Goal: Communication & Community: Answer question/provide support

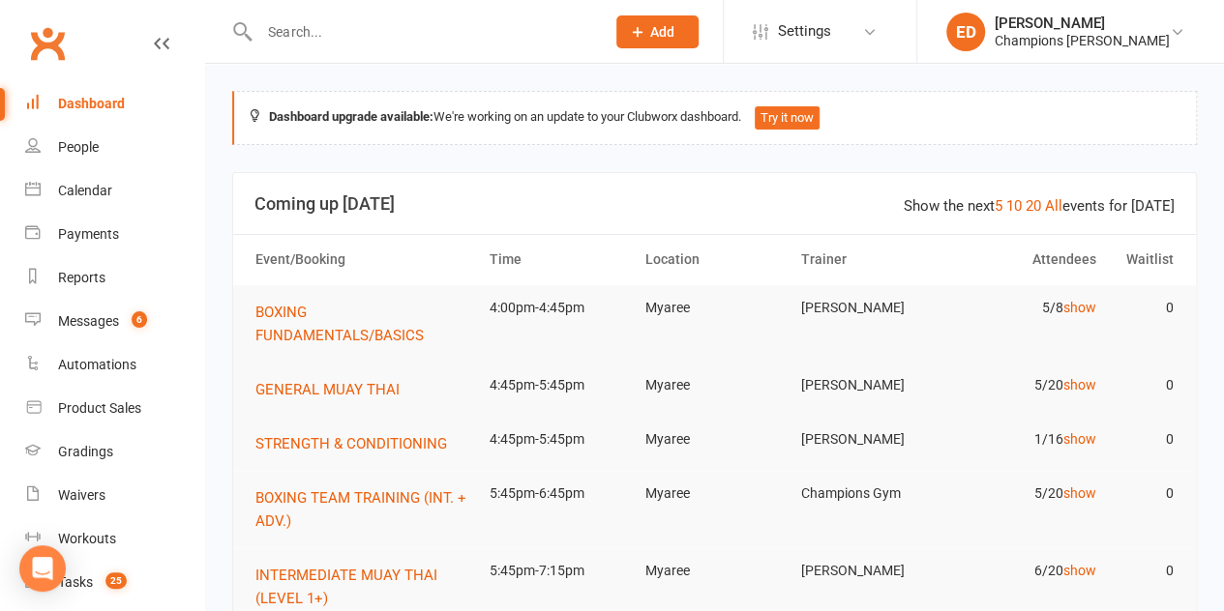
click at [364, 31] on input "text" at bounding box center [422, 31] width 338 height 27
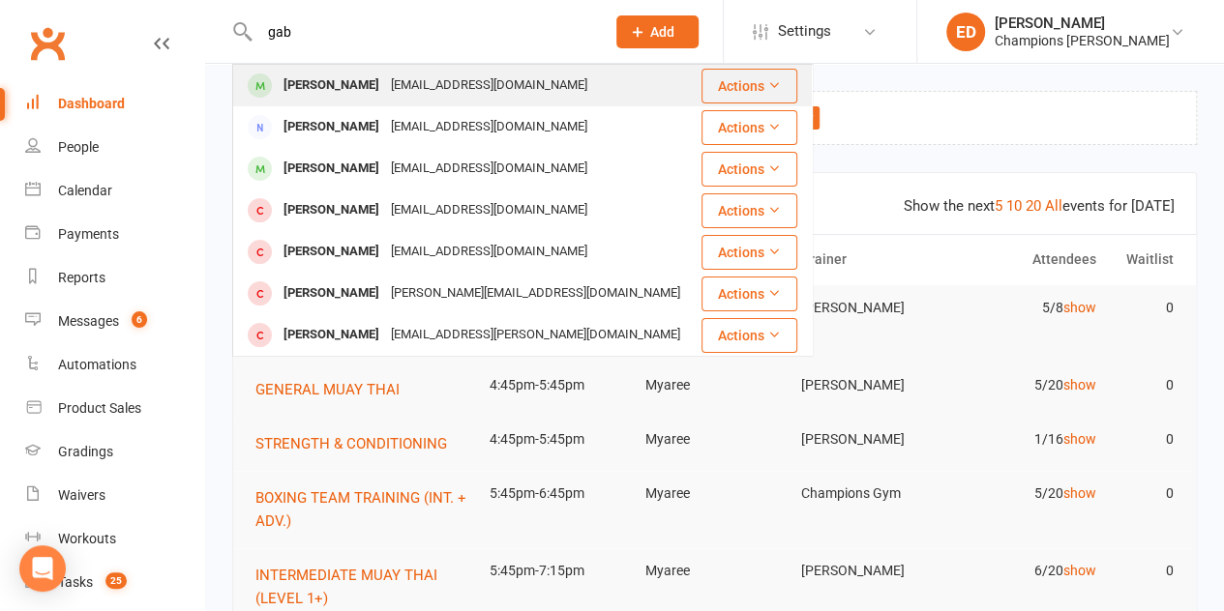
type input "gab"
click at [362, 76] on div "[PERSON_NAME]" at bounding box center [331, 86] width 107 height 28
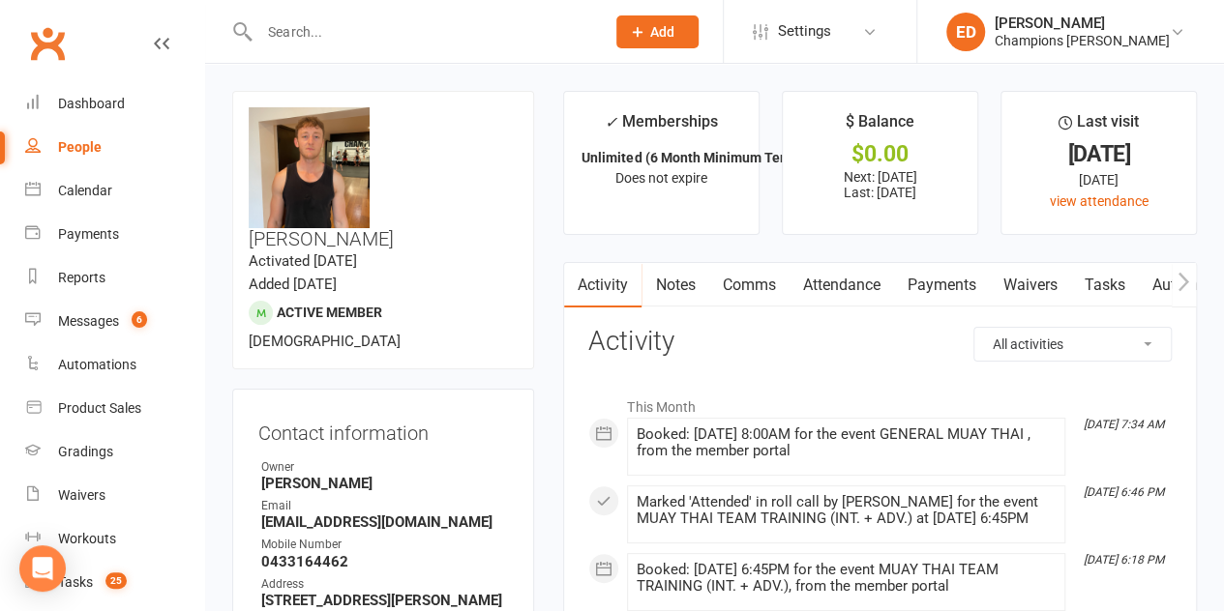
click at [735, 280] on link "Comms" at bounding box center [748, 285] width 80 height 44
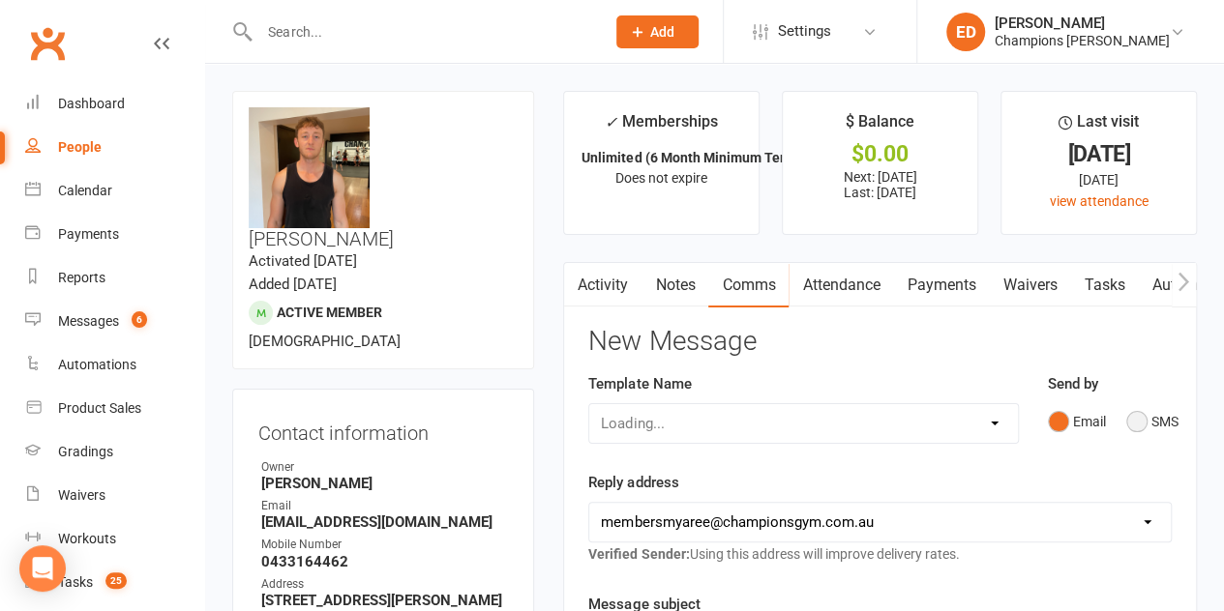
click at [1141, 428] on button "SMS" at bounding box center [1152, 421] width 52 height 37
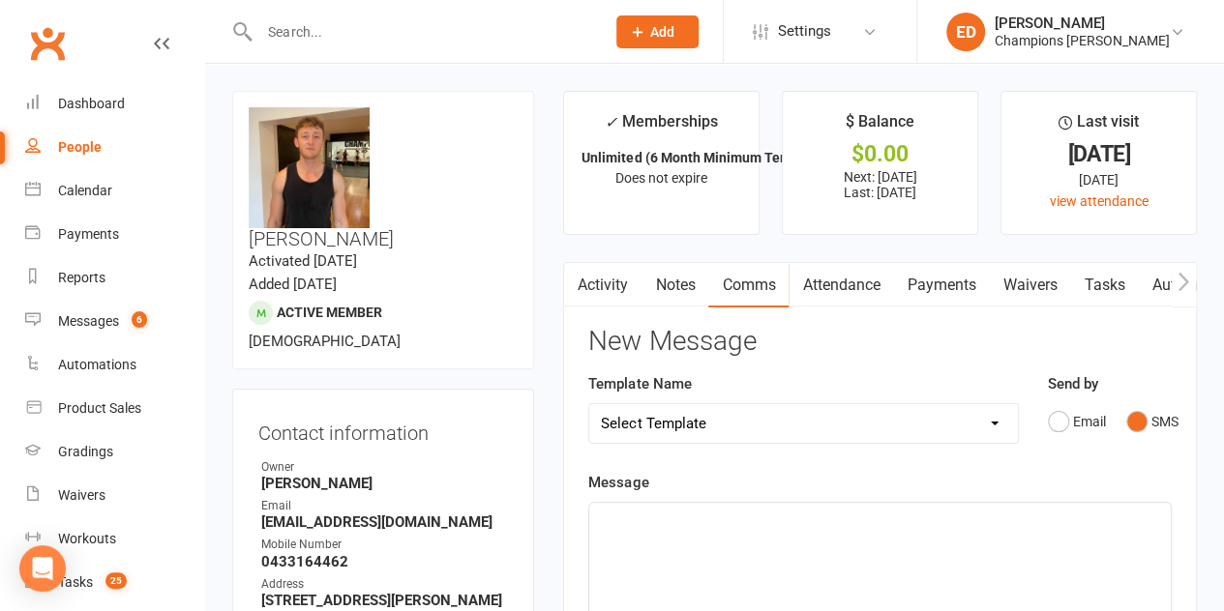
scroll to position [236, 0]
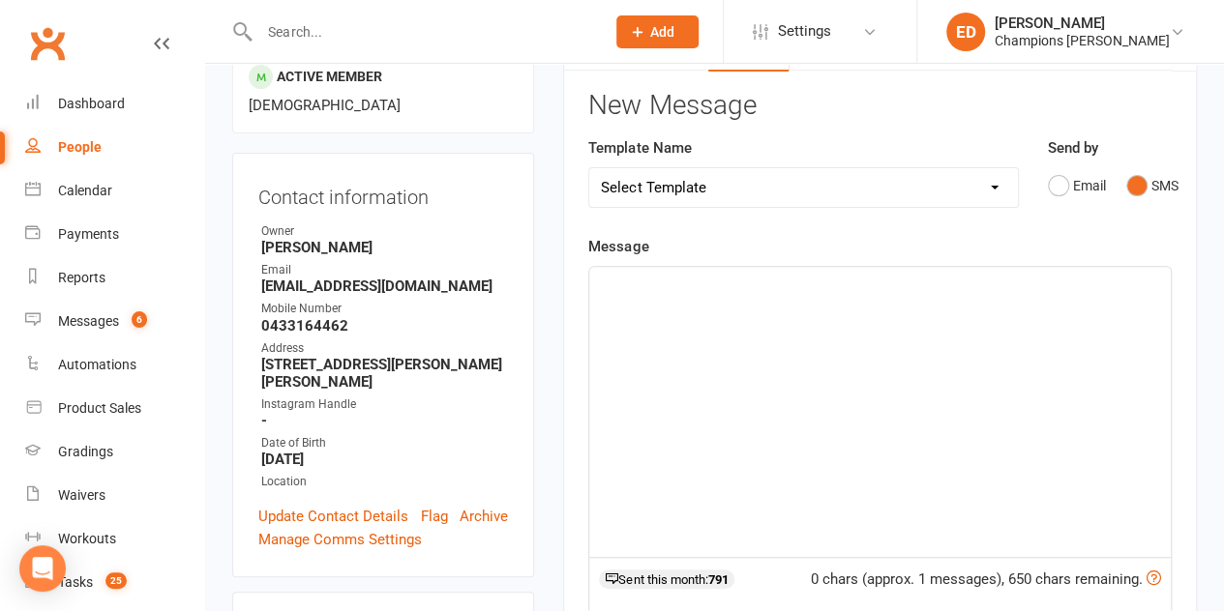
click at [880, 320] on div "﻿" at bounding box center [879, 412] width 581 height 290
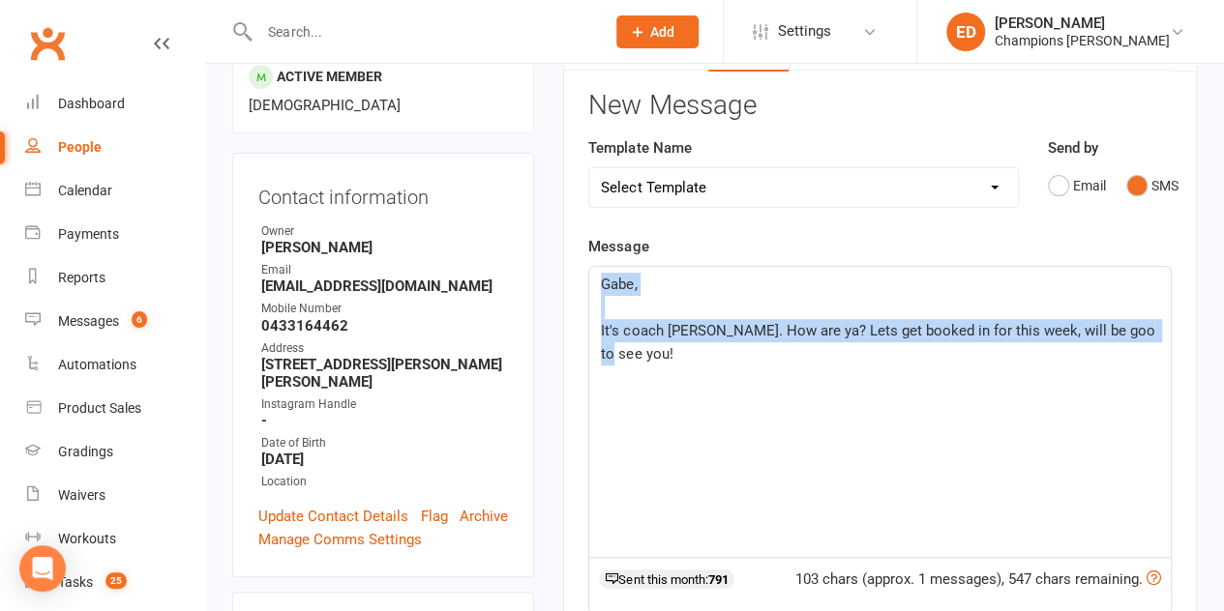
drag, startPoint x: 1154, startPoint y: 332, endPoint x: 580, endPoint y: 254, distance: 578.8
click at [580, 254] on div "Activity Notes Comms Attendance Payments Waivers Tasks Automations Workouts Gra…" at bounding box center [880, 525] width 634 height 998
click at [620, 327] on span "It's coach [PERSON_NAME]. How are ya? Lets get booked in for this week, will be…" at bounding box center [879, 342] width 557 height 41
drag, startPoint x: 1136, startPoint y: 323, endPoint x: 1105, endPoint y: 305, distance: 36.0
click at [1105, 305] on div "Gabe, ﻿ It's coach [PERSON_NAME]. How are ya? Lets get booked in for this week,…" at bounding box center [879, 412] width 581 height 290
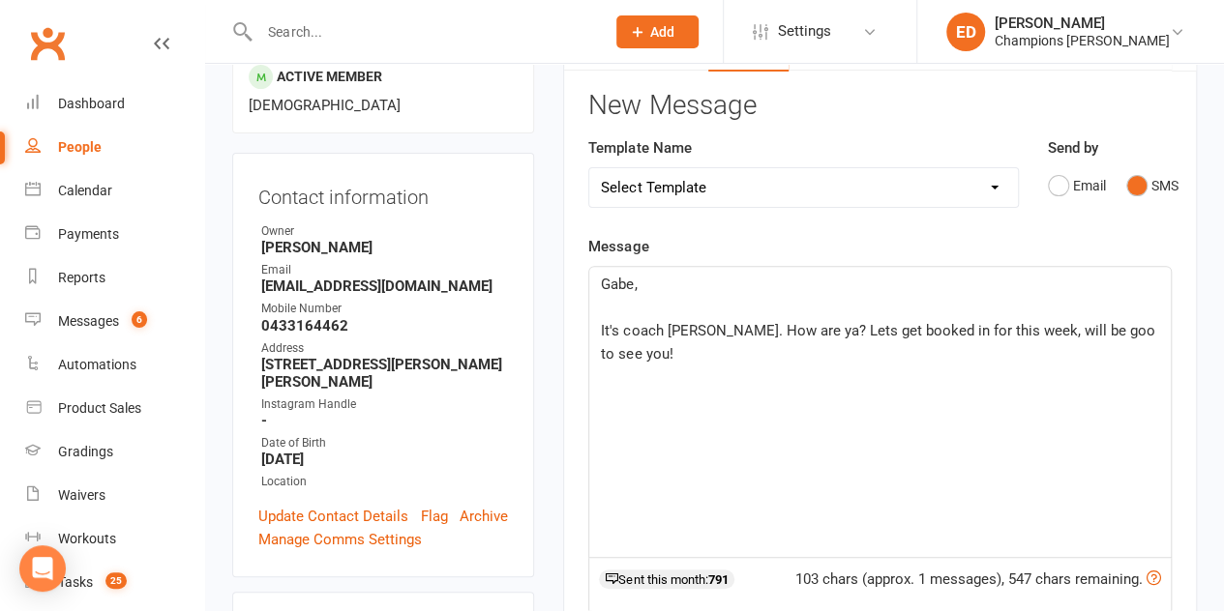
click at [1150, 327] on p "It's coach [PERSON_NAME]. How are ya? Lets get booked in for this week, will be…" at bounding box center [880, 342] width 558 height 46
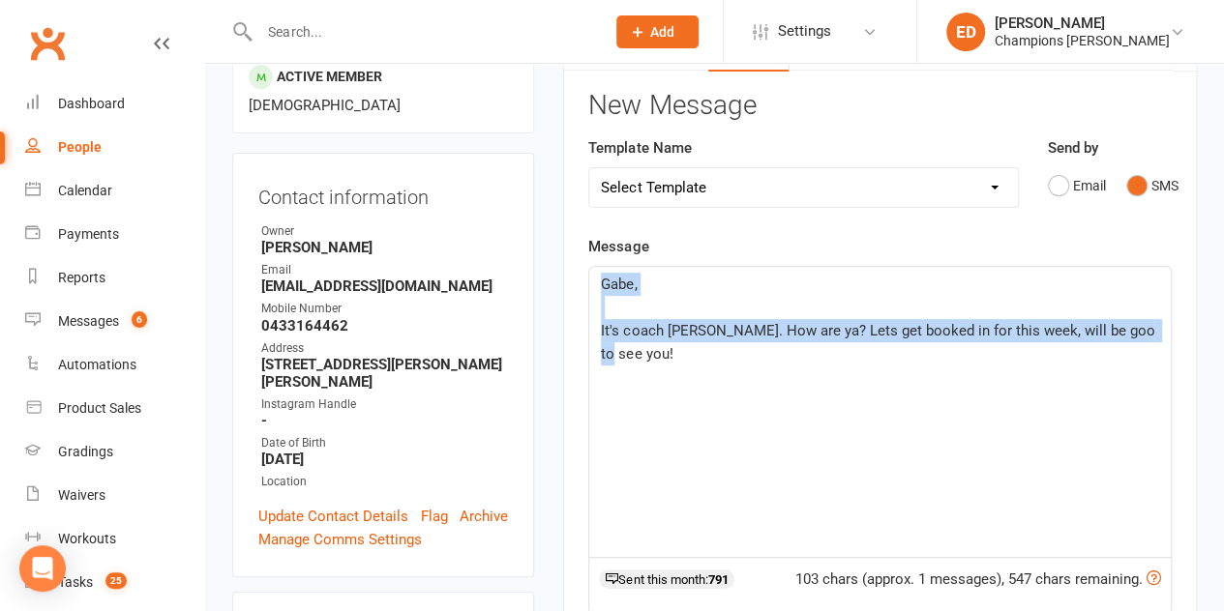
drag, startPoint x: 1150, startPoint y: 327, endPoint x: 584, endPoint y: 254, distance: 570.5
click at [584, 254] on div "Activity Notes Comms Attendance Payments Waivers Tasks Automations Workouts Gra…" at bounding box center [880, 525] width 634 height 998
copy div "Gabe, ﻿ It's coach [PERSON_NAME]. How are ya? Lets get booked in for this week,…"
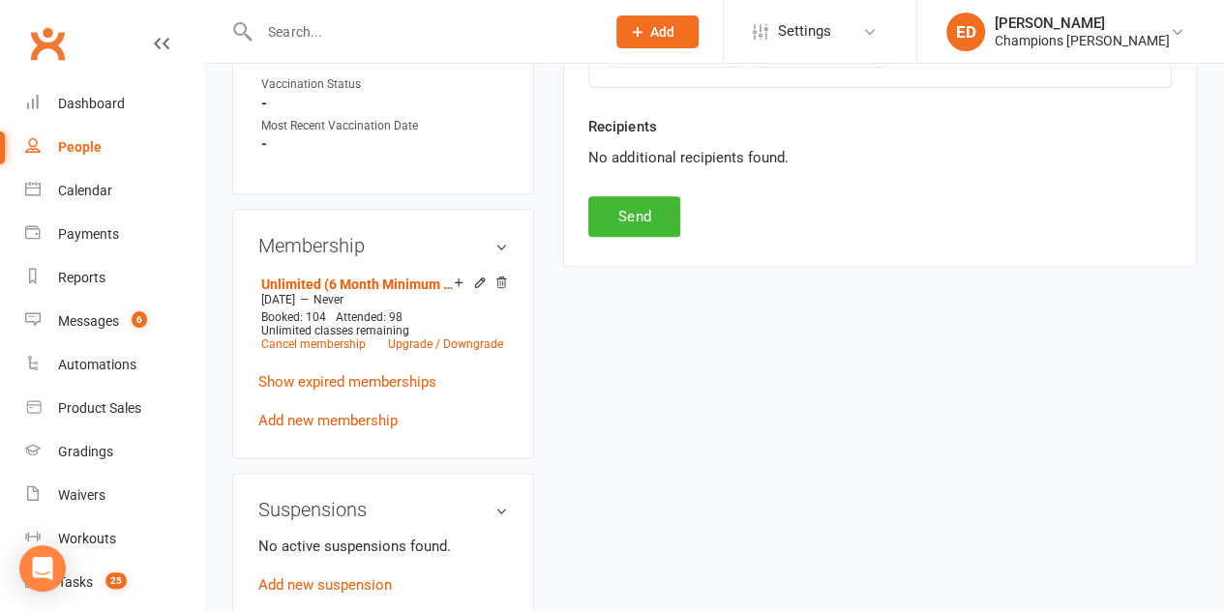
scroll to position [1000, 0]
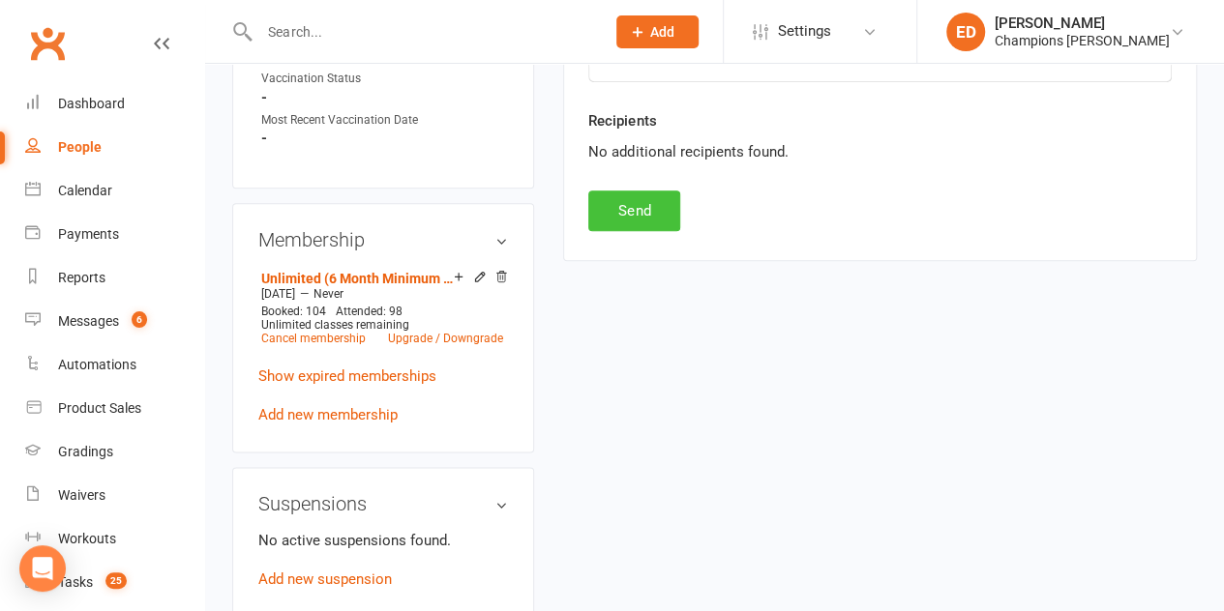
click at [636, 206] on button "Send" at bounding box center [634, 211] width 92 height 41
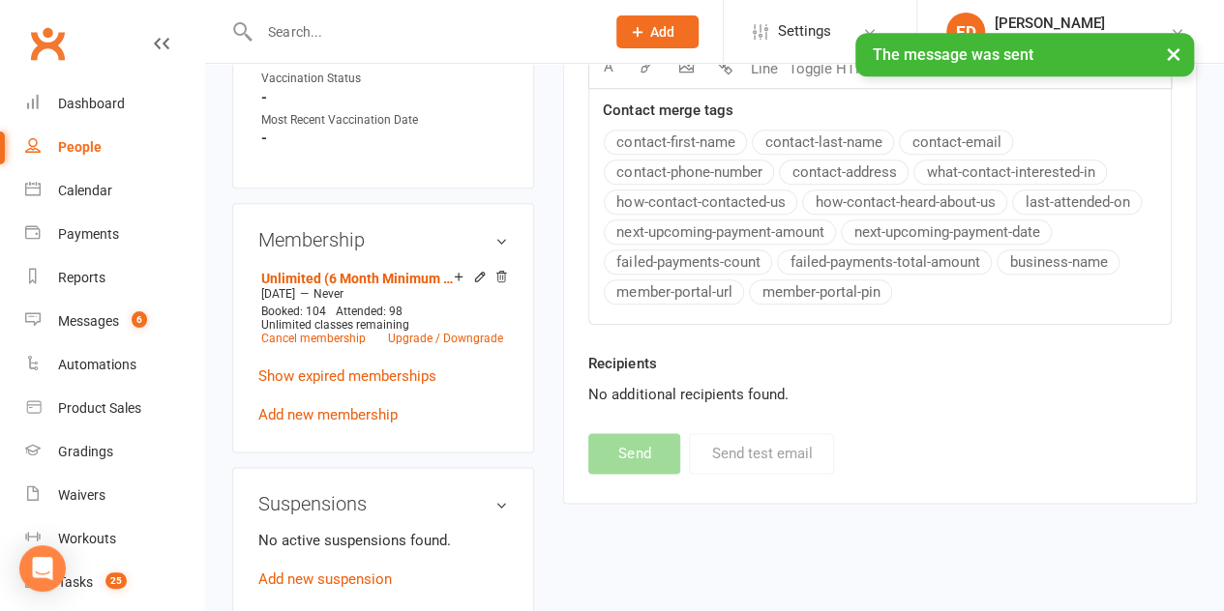
scroll to position [64, 0]
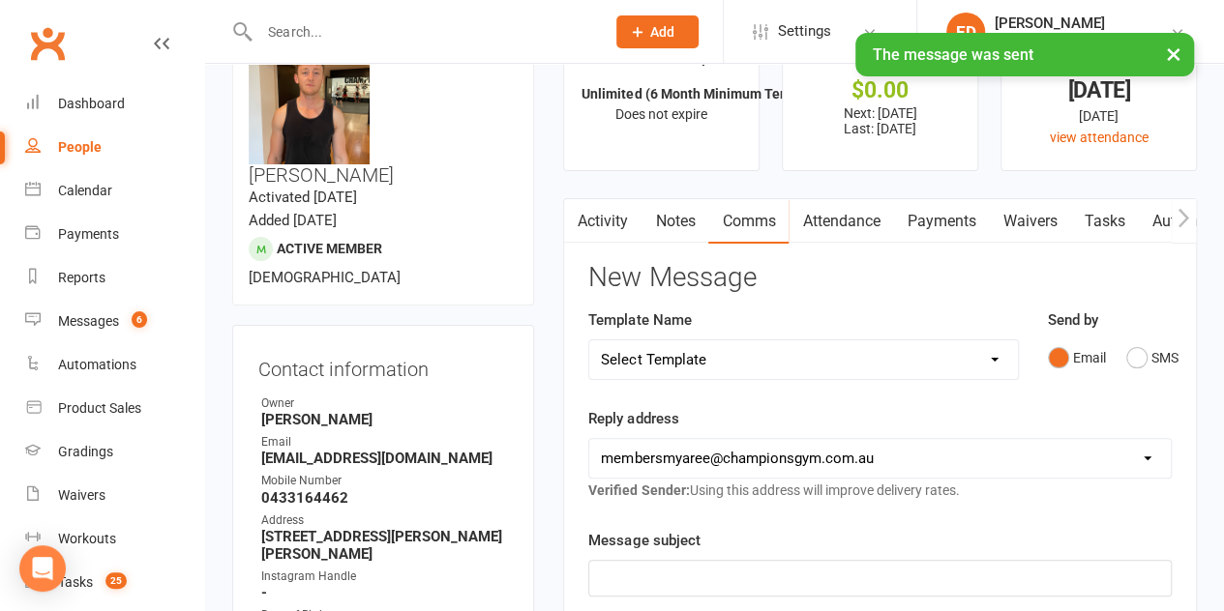
click at [679, 233] on link "Notes" at bounding box center [674, 221] width 67 height 44
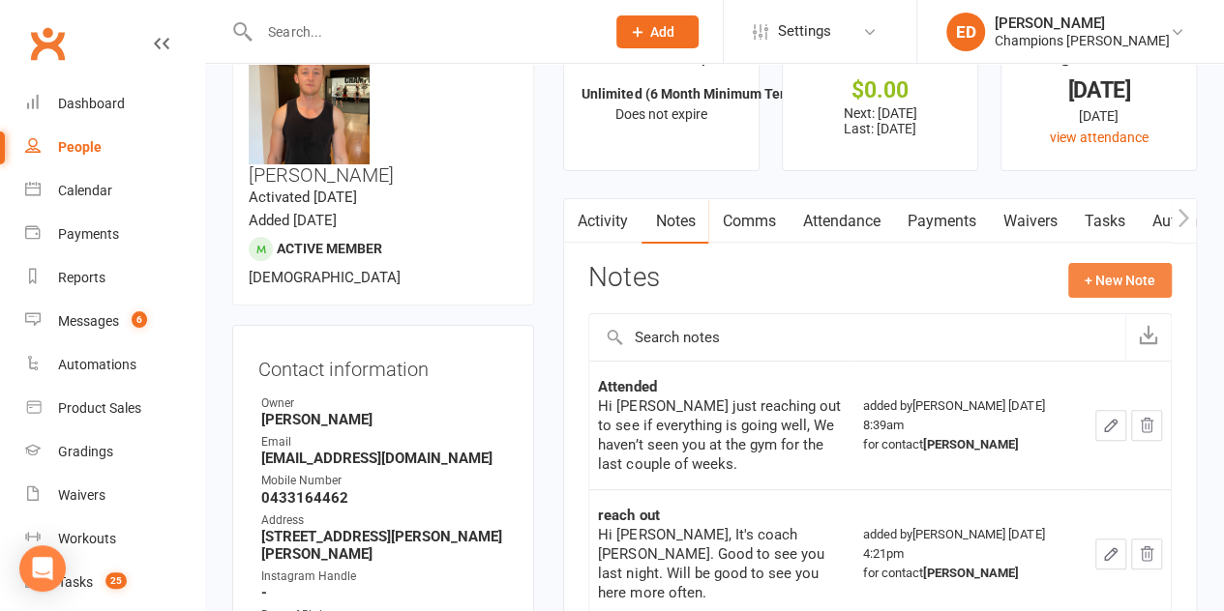
click at [1090, 287] on button "+ New Note" at bounding box center [1119, 280] width 103 height 35
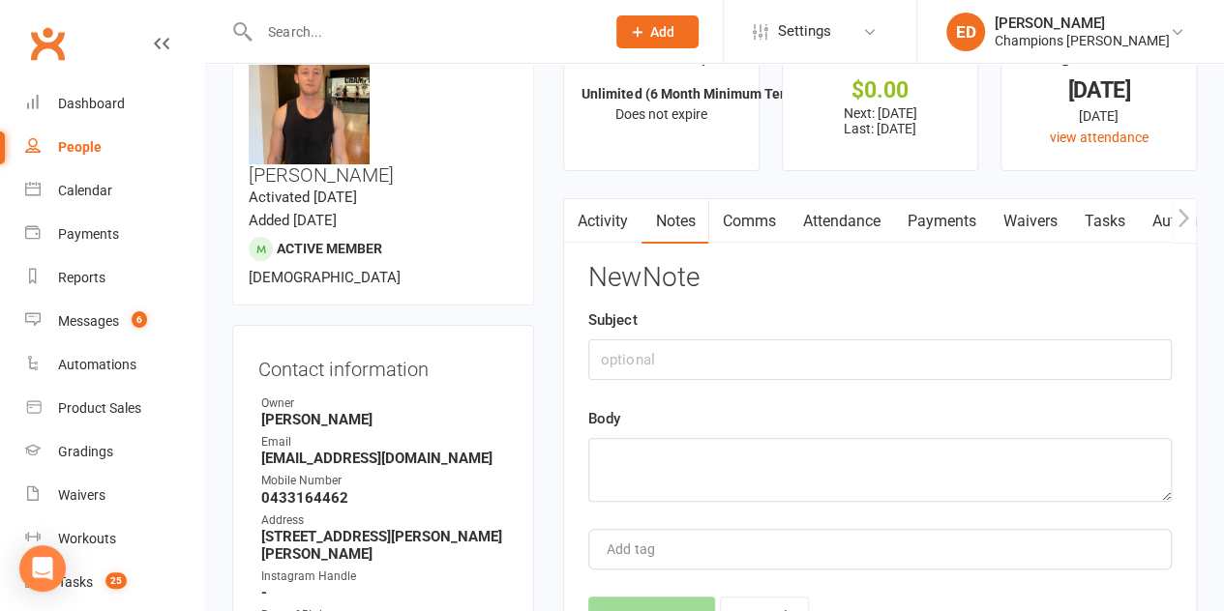
click at [1090, 287] on h3 "New Note" at bounding box center [879, 278] width 583 height 30
click at [836, 365] on input "text" at bounding box center [879, 359] width 583 height 41
type input "low attendance text"
click at [737, 465] on textarea at bounding box center [879, 470] width 583 height 64
paste textarea "Gabe, It's coach [PERSON_NAME]. How are ya? Lets get booked in for this week, w…"
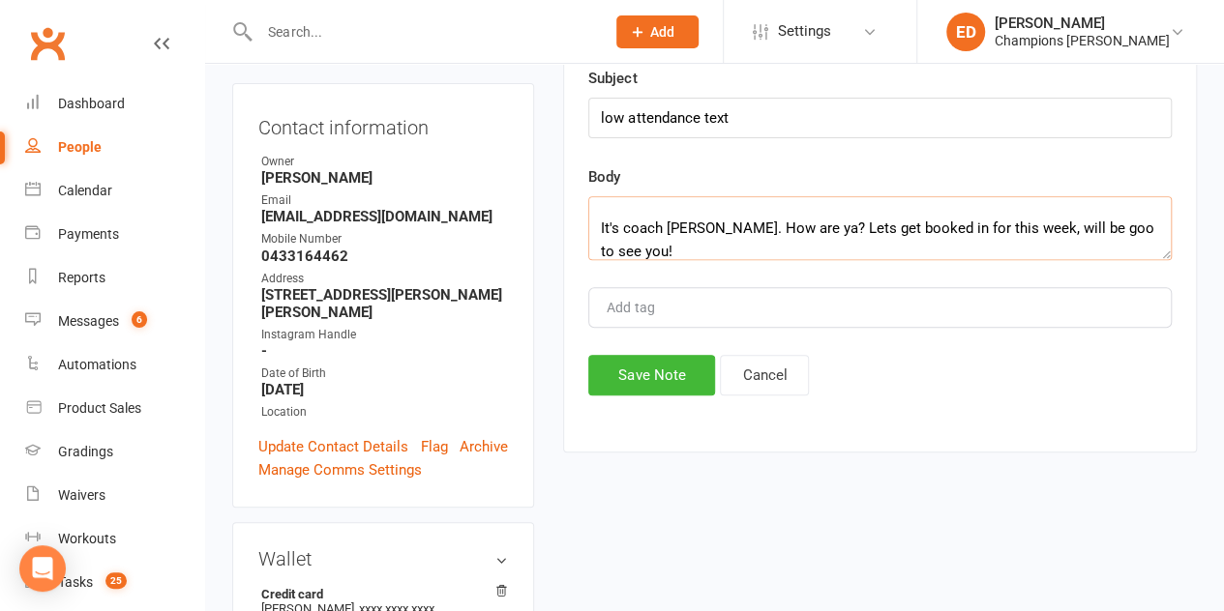
scroll to position [310, 0]
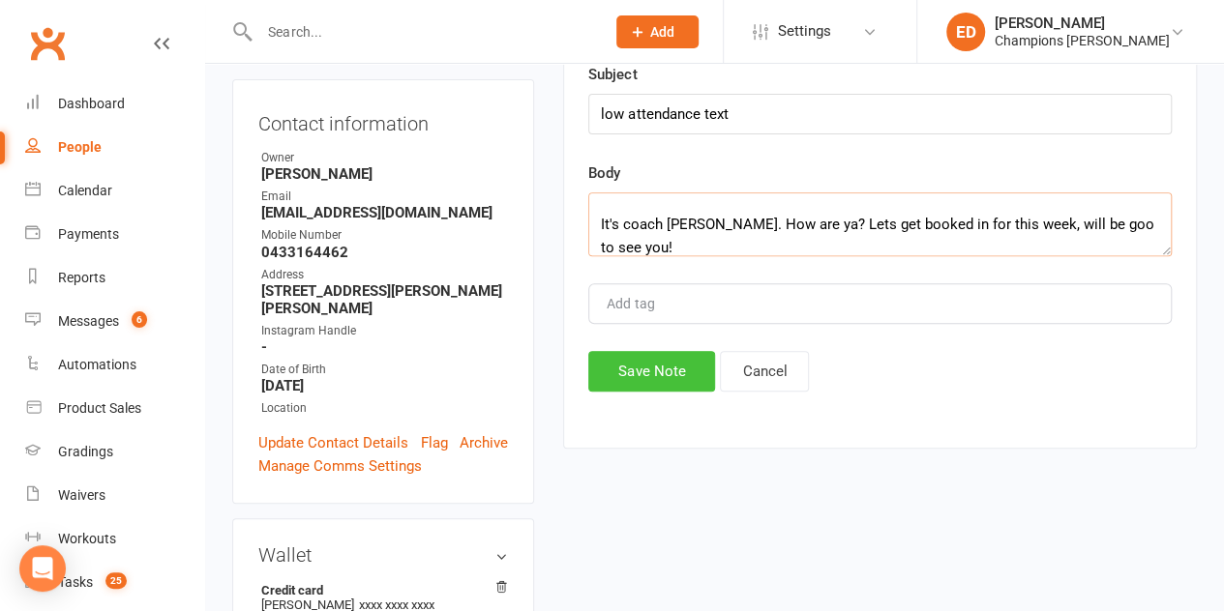
type textarea "Gabe, It's coach [PERSON_NAME]. How are ya? Lets get booked in for this week, w…"
click at [654, 376] on button "Save Note" at bounding box center [651, 371] width 127 height 41
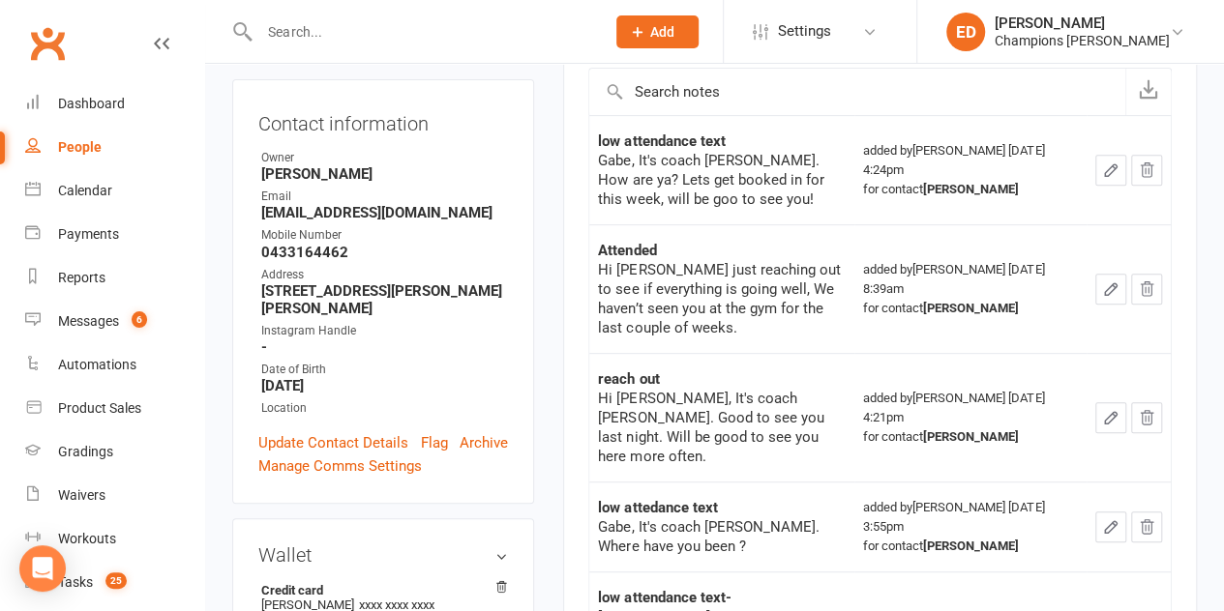
click at [538, 34] on input "text" at bounding box center [422, 31] width 338 height 27
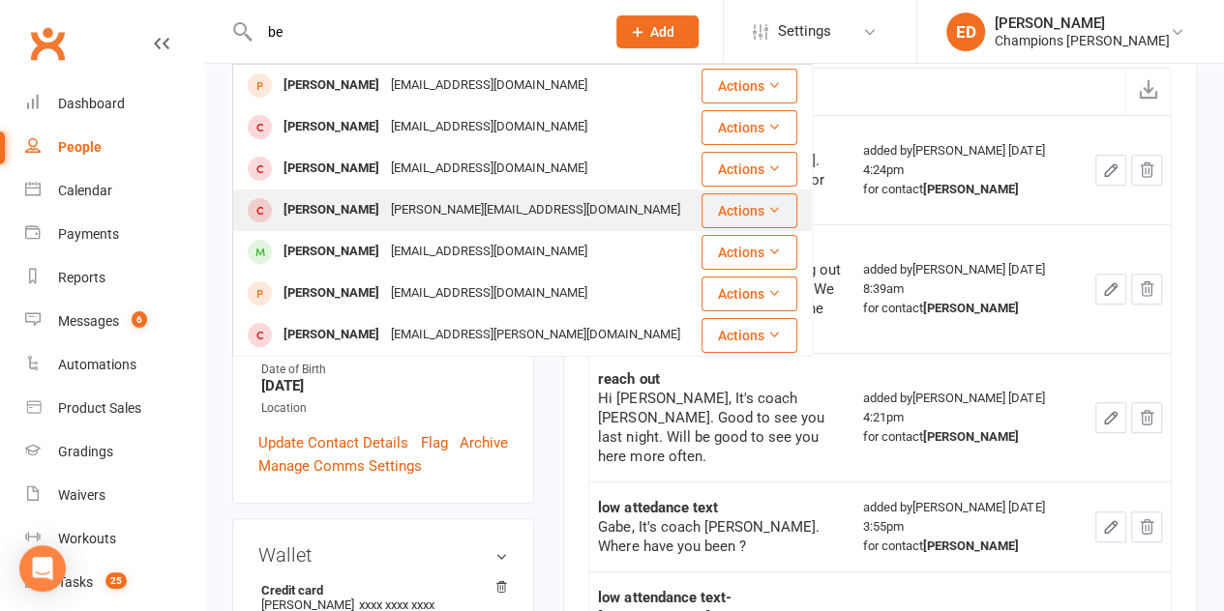
type input "b"
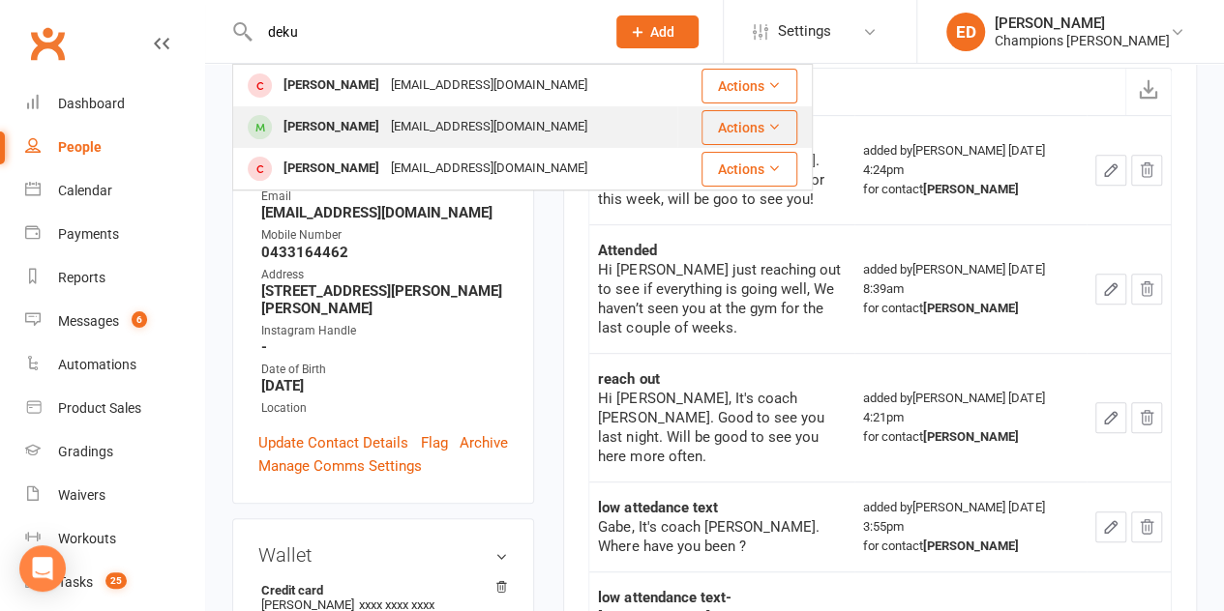
type input "deku"
click at [385, 132] on div "[EMAIL_ADDRESS][DOMAIN_NAME]" at bounding box center [489, 127] width 208 height 28
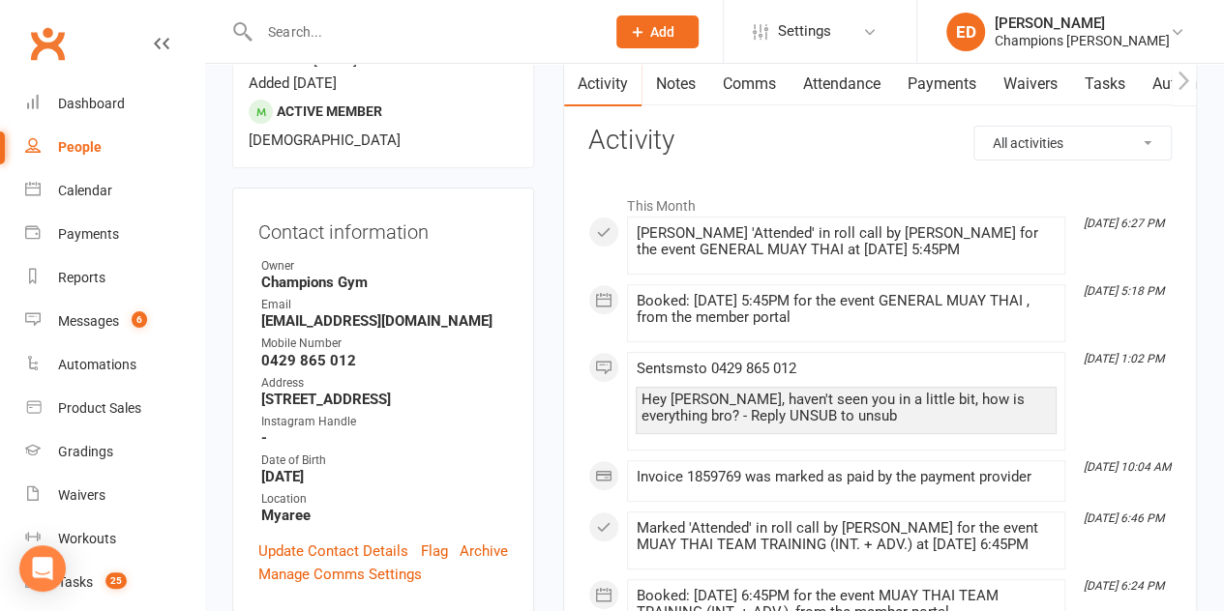
scroll to position [194, 0]
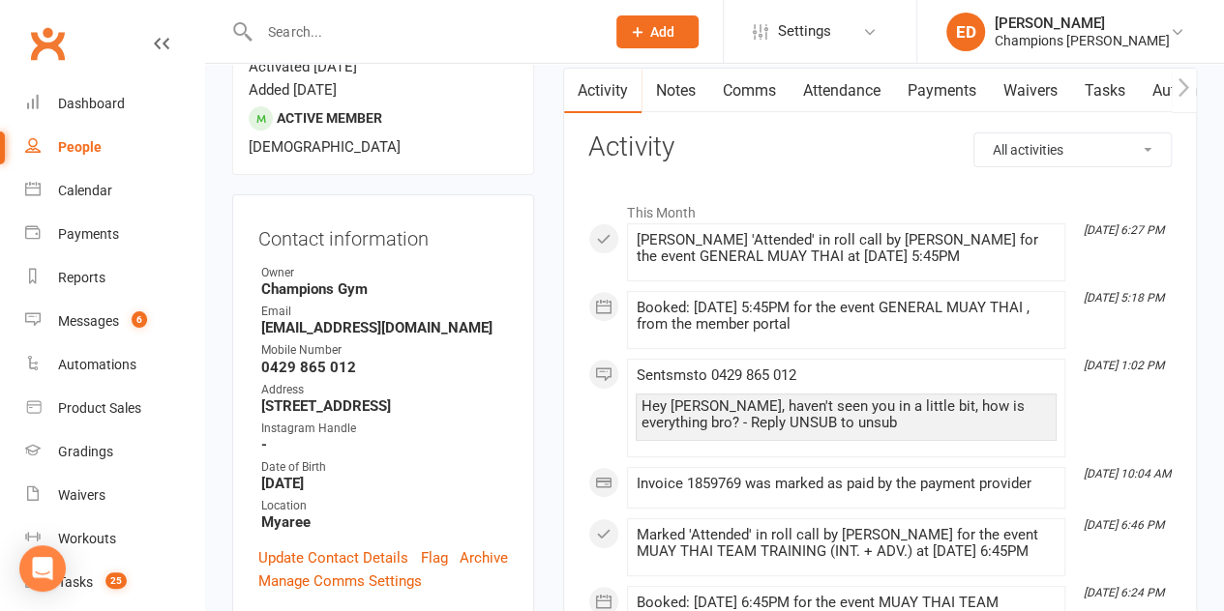
click at [691, 92] on link "Notes" at bounding box center [674, 91] width 67 height 44
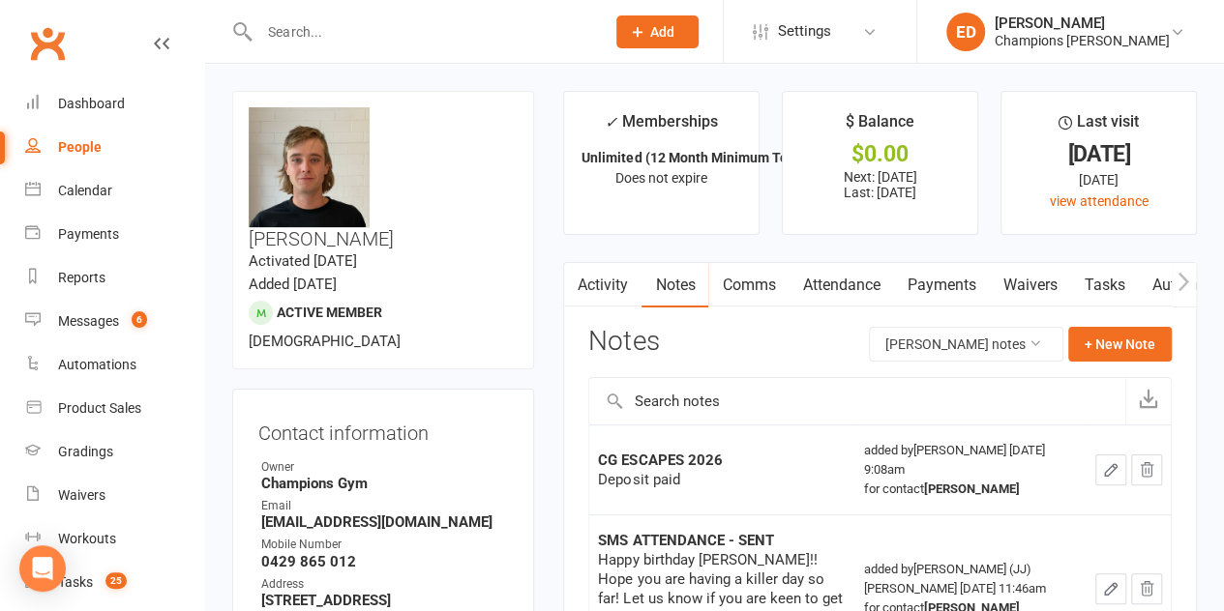
click at [723, 276] on link "Comms" at bounding box center [748, 285] width 80 height 44
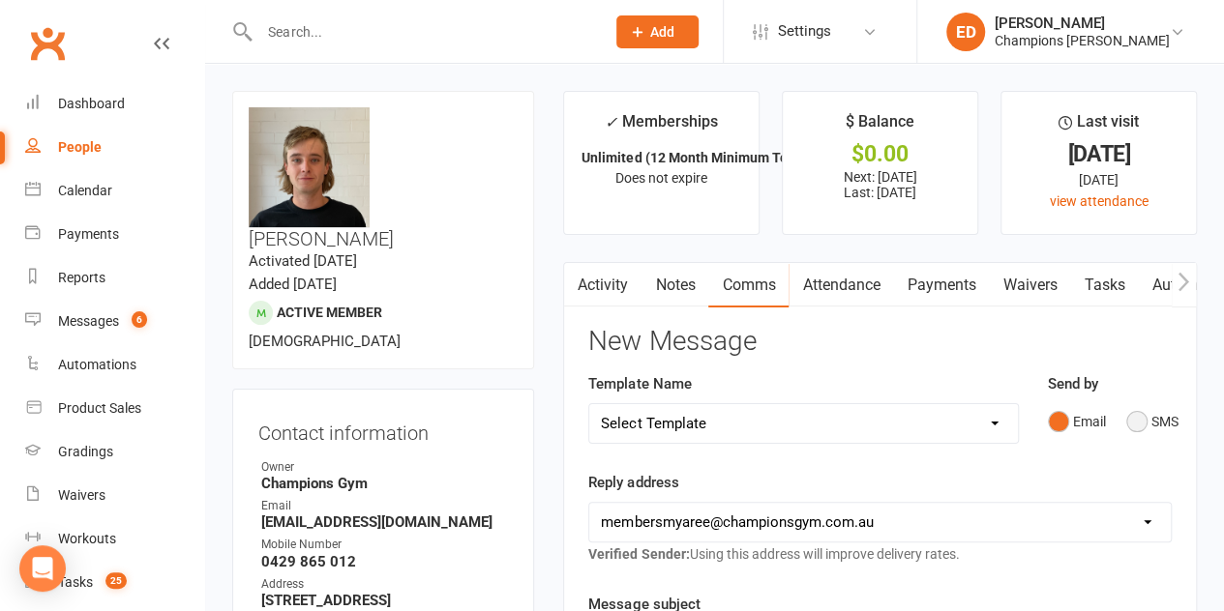
click at [1147, 411] on button "SMS" at bounding box center [1152, 421] width 52 height 37
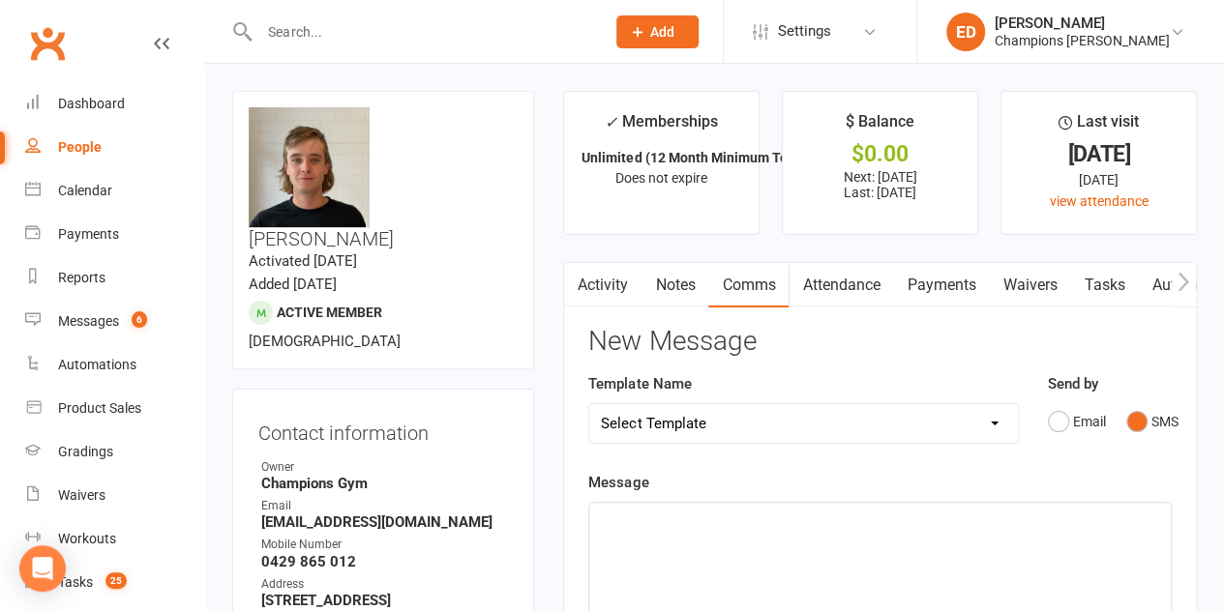
click at [743, 521] on p "﻿" at bounding box center [880, 520] width 558 height 23
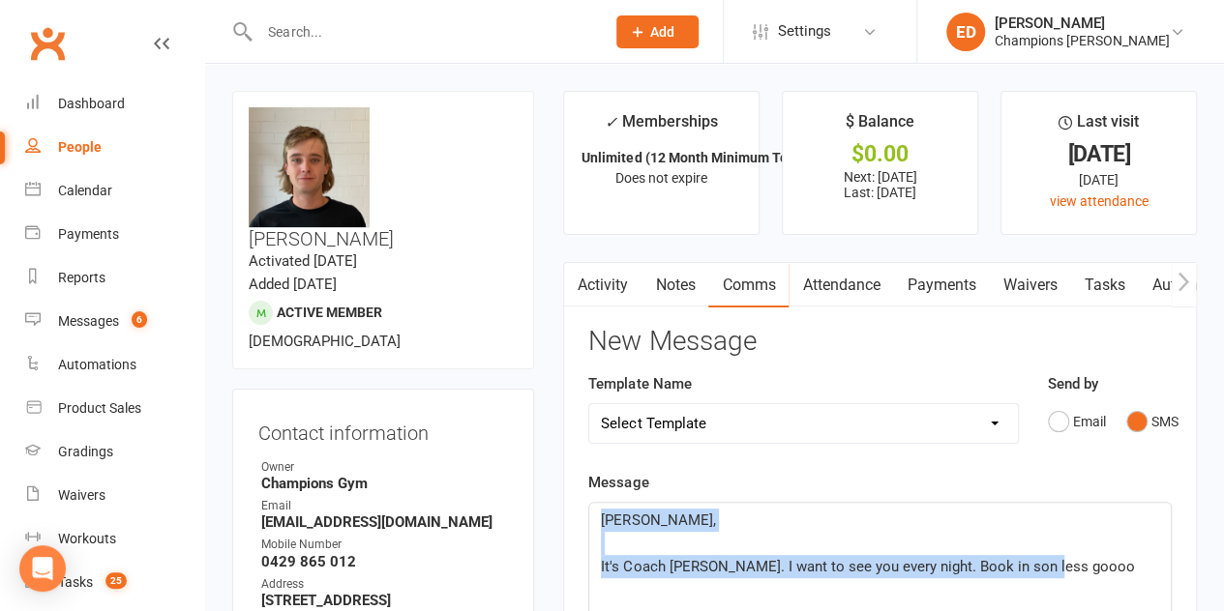
drag, startPoint x: 1044, startPoint y: 574, endPoint x: 580, endPoint y: 508, distance: 467.9
copy div "[PERSON_NAME], ﻿ It's Coach [PERSON_NAME]. I want to see you every night. Book …"
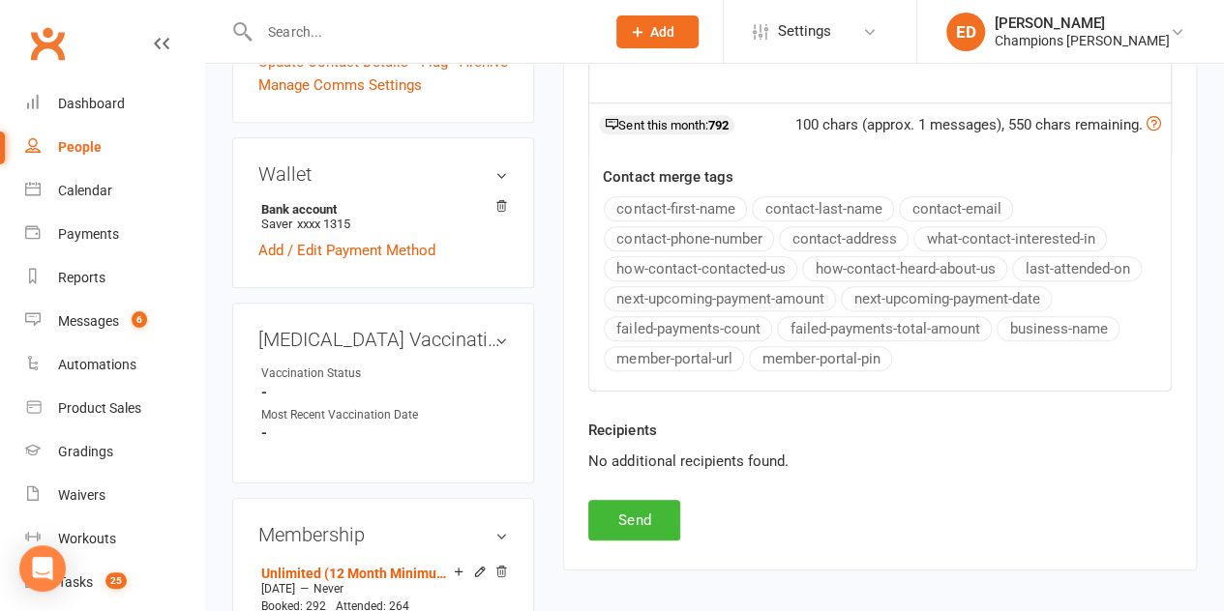
scroll to position [809, 0]
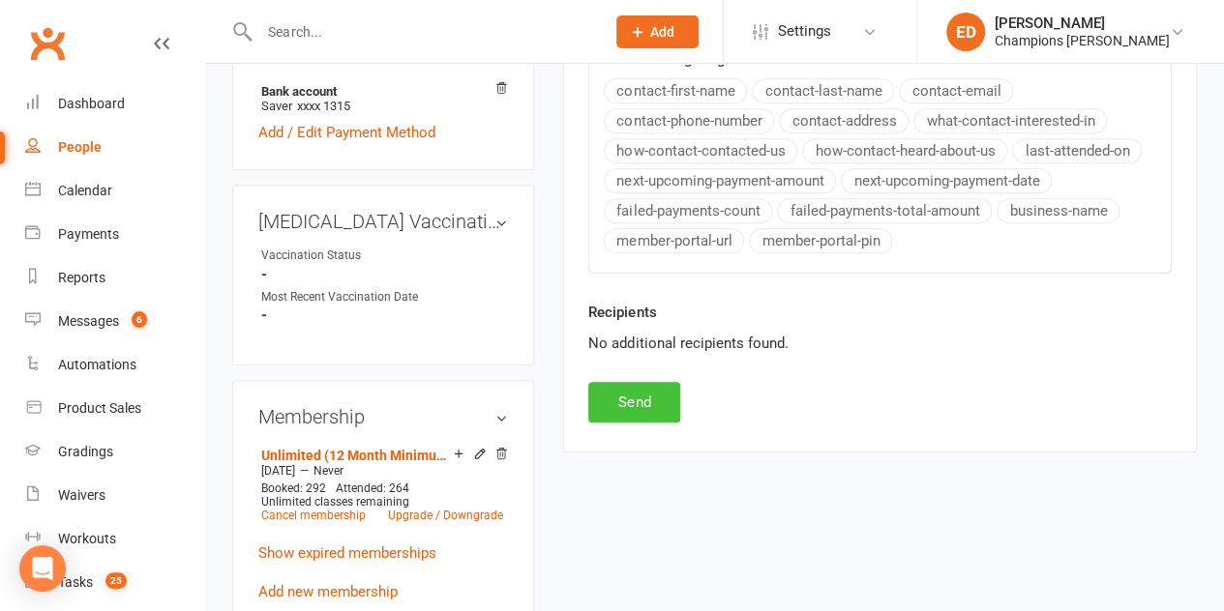
click at [625, 411] on button "Send" at bounding box center [634, 402] width 92 height 41
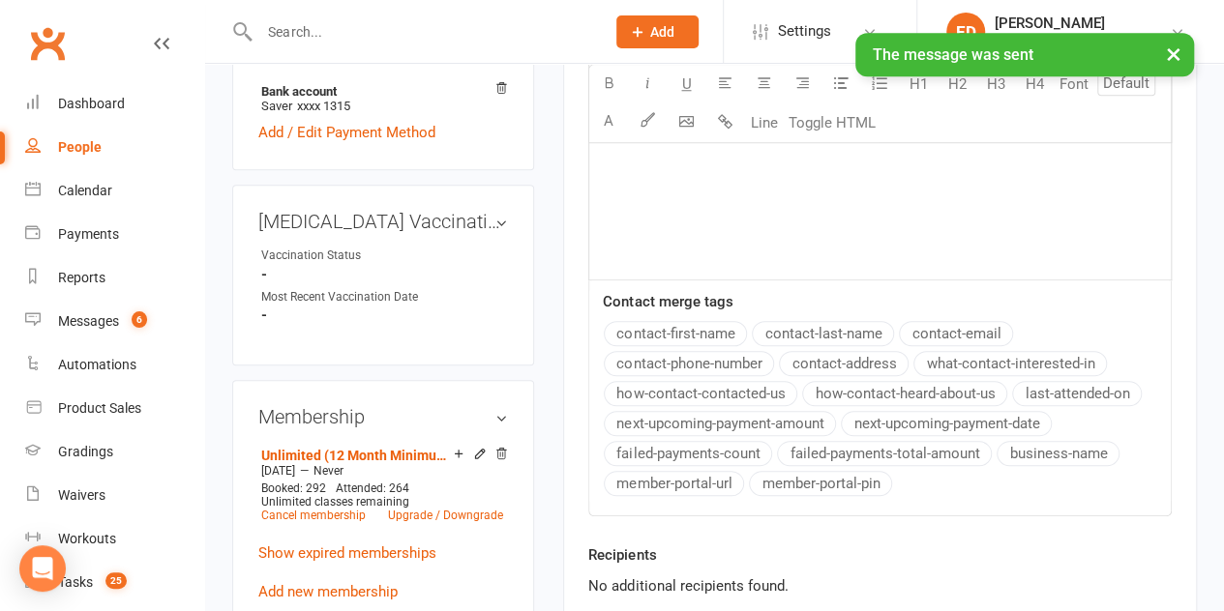
scroll to position [0, 0]
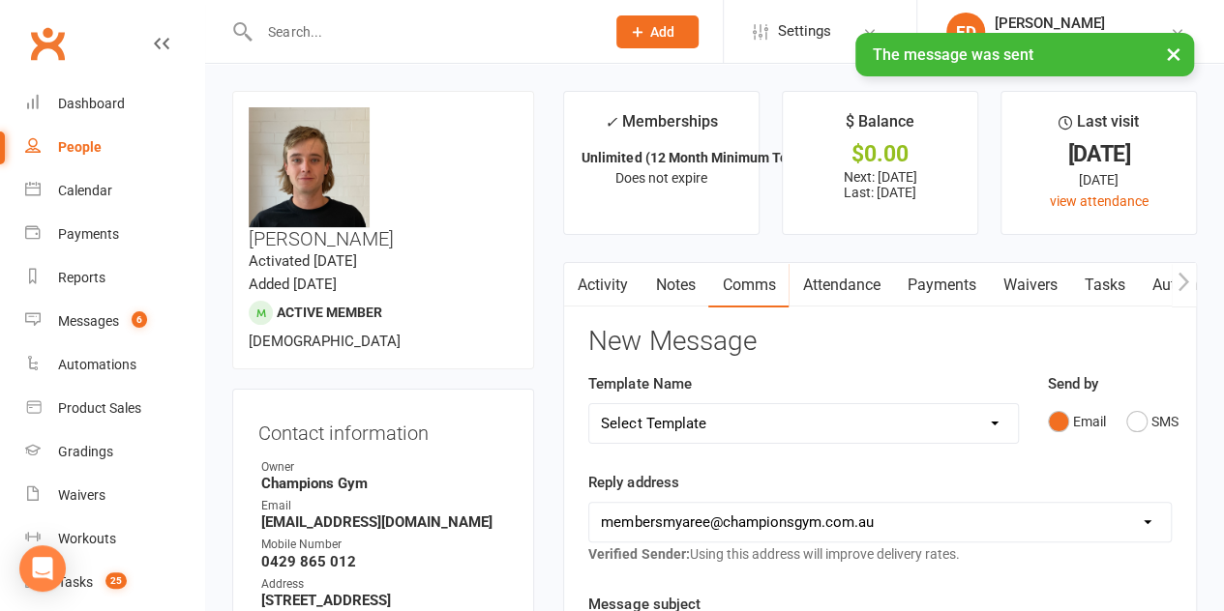
click at [668, 286] on link "Notes" at bounding box center [674, 285] width 67 height 44
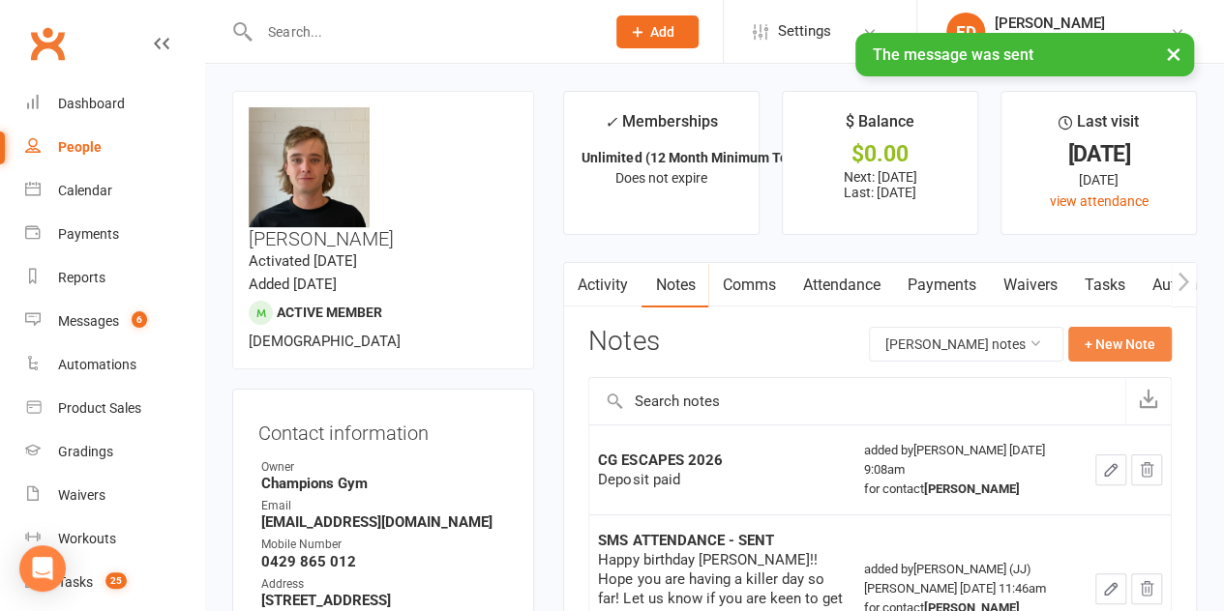
click at [1110, 338] on button "+ New Note" at bounding box center [1119, 344] width 103 height 35
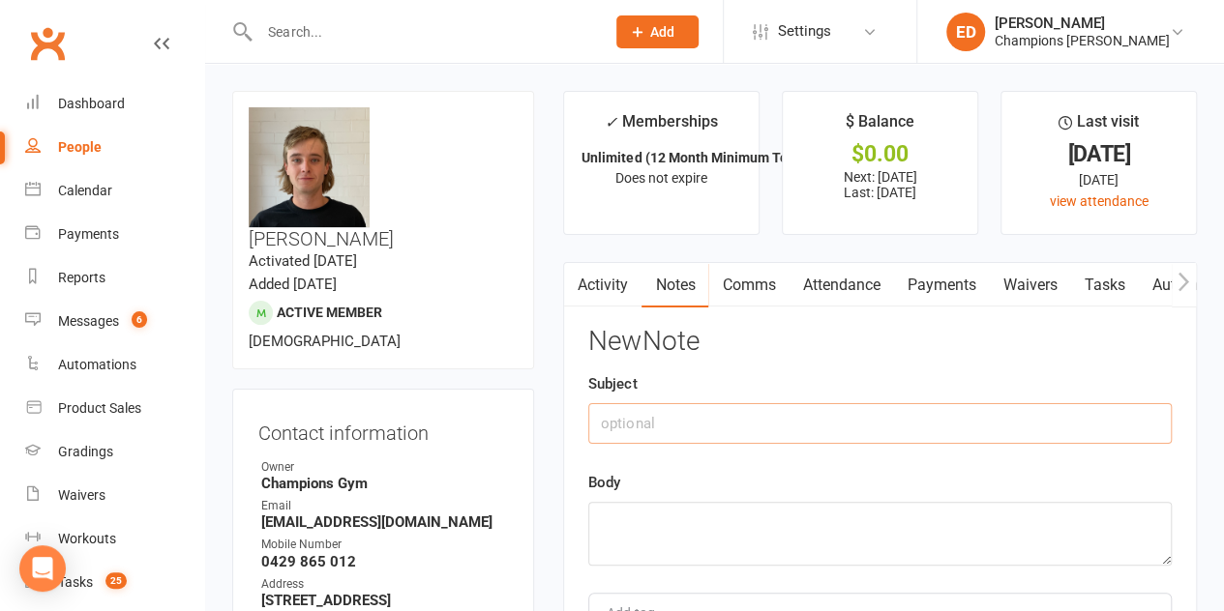
click at [811, 411] on input "text" at bounding box center [879, 423] width 583 height 41
type input "l"
type input "text"
click at [677, 538] on textarea at bounding box center [879, 534] width 583 height 64
paste textarea "[PERSON_NAME], It's Coach [PERSON_NAME]. I want to see you every night. Book in…"
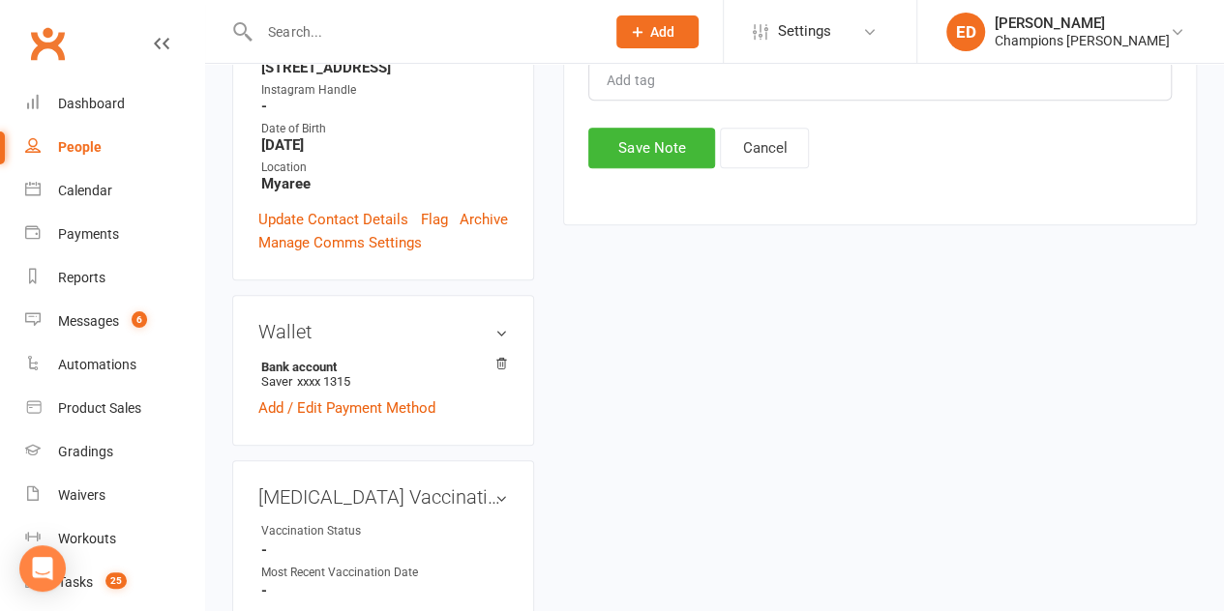
scroll to position [470, 0]
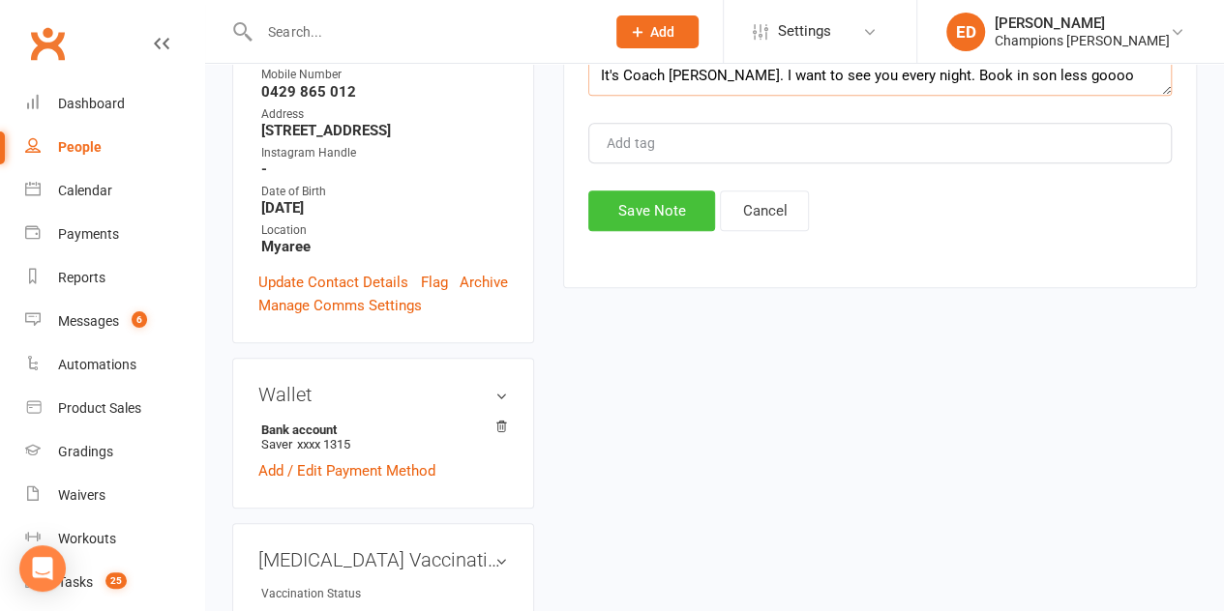
type textarea "[PERSON_NAME], It's Coach [PERSON_NAME]. I want to see you every night. Book in…"
click at [687, 203] on button "Save Note" at bounding box center [651, 211] width 127 height 41
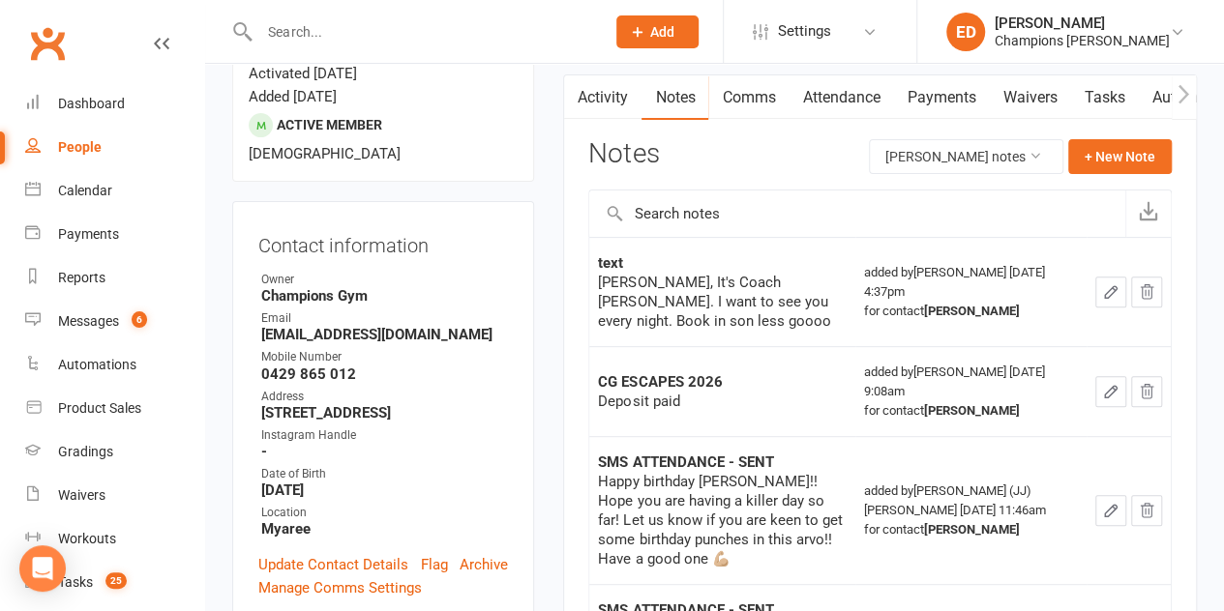
scroll to position [181, 0]
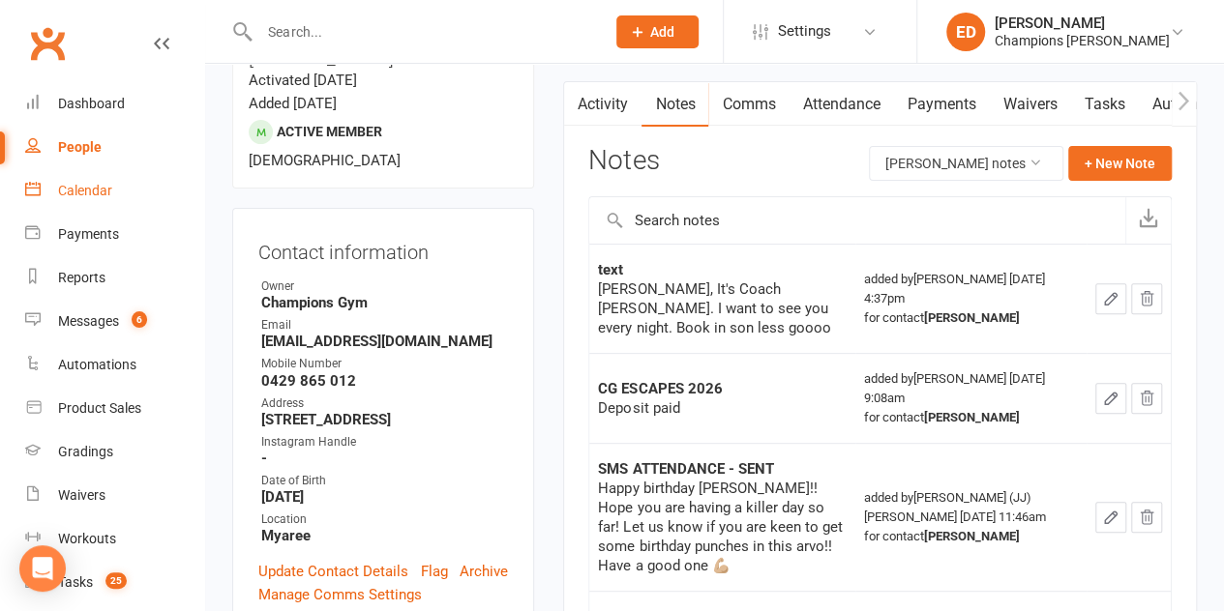
click at [59, 181] on link "Calendar" at bounding box center [114, 191] width 179 height 44
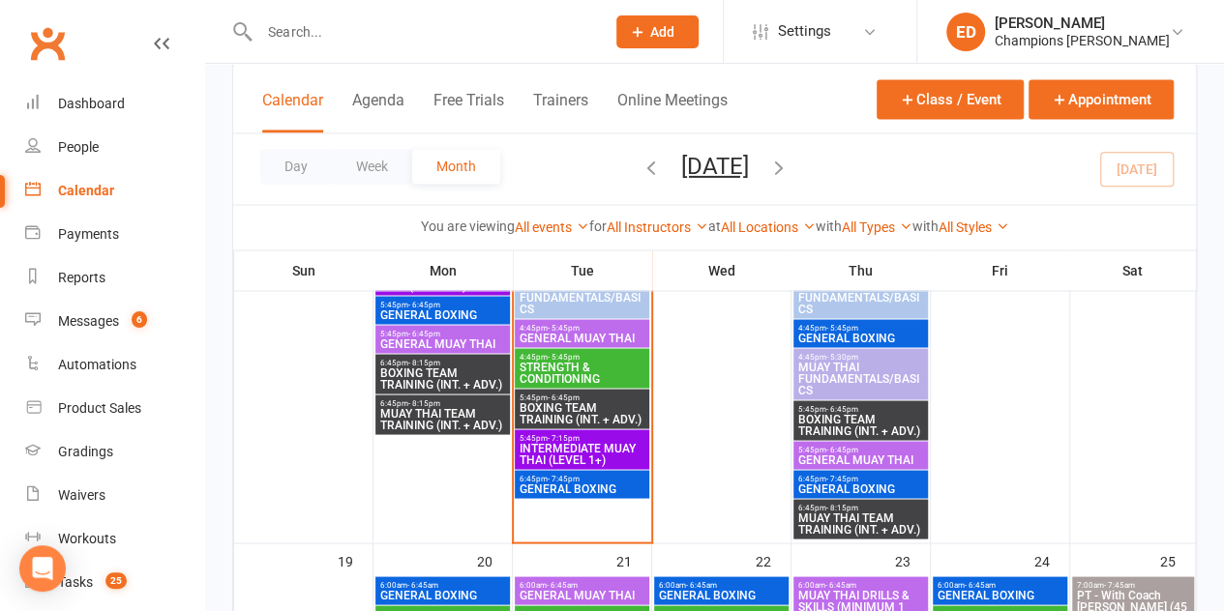
scroll to position [1585, 0]
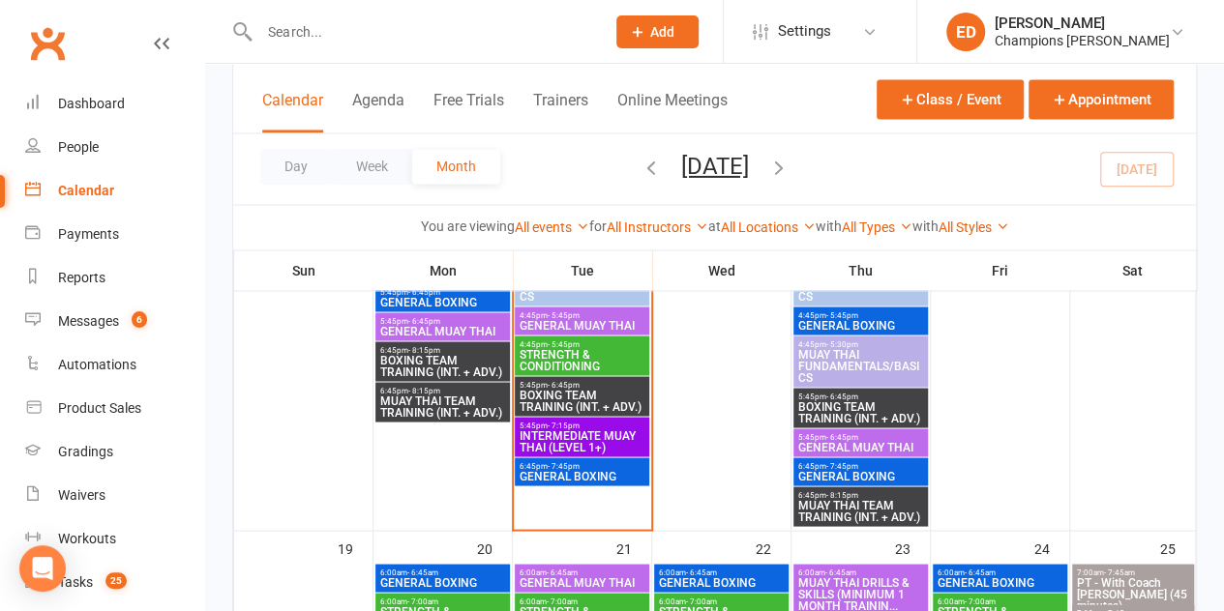
click at [582, 365] on span "STRENGTH & CONDITIONING" at bounding box center [581, 359] width 127 height 23
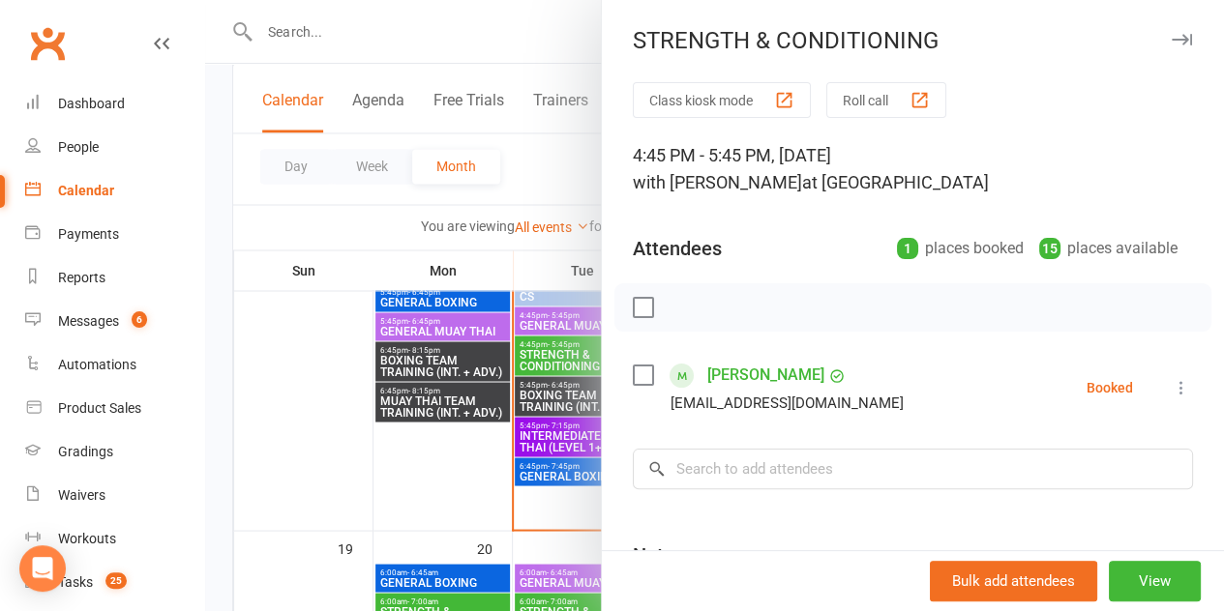
click at [423, 449] on div at bounding box center [714, 305] width 1018 height 611
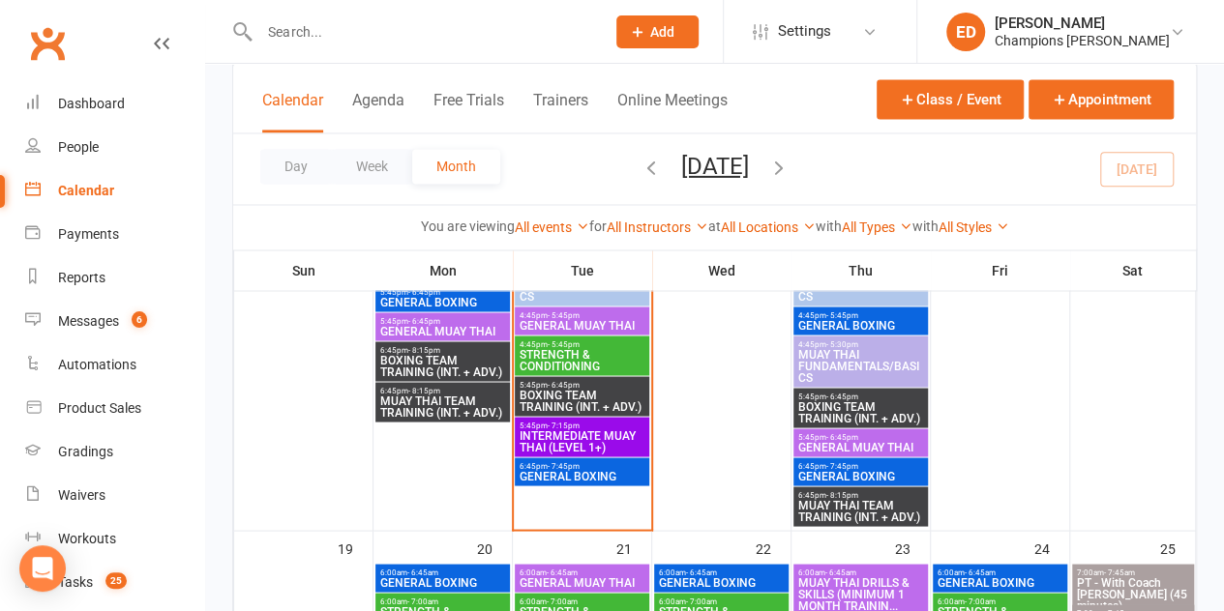
click at [586, 321] on span "GENERAL MUAY THAI" at bounding box center [581, 325] width 127 height 12
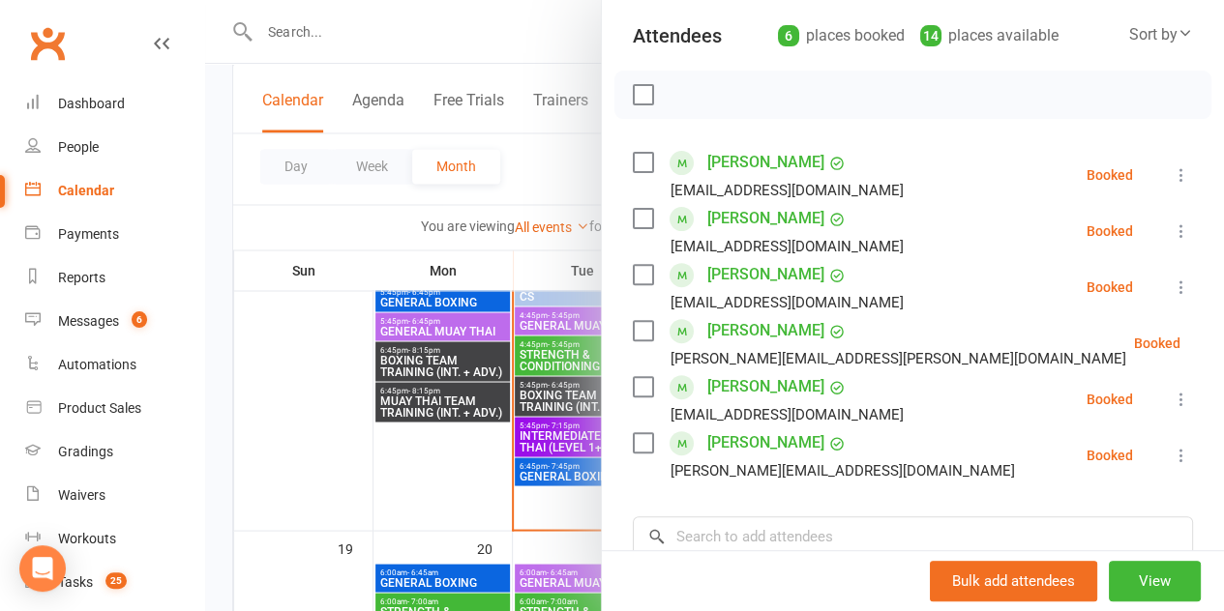
scroll to position [219, 0]
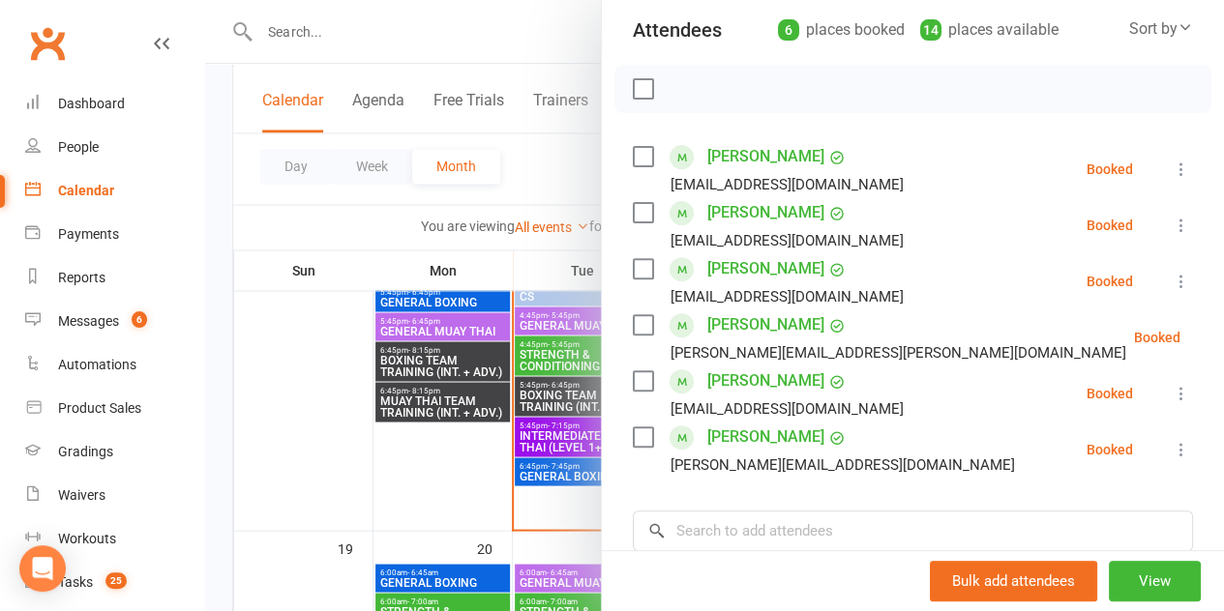
click at [447, 433] on div at bounding box center [714, 305] width 1018 height 611
